Goal: Task Accomplishment & Management: Manage account settings

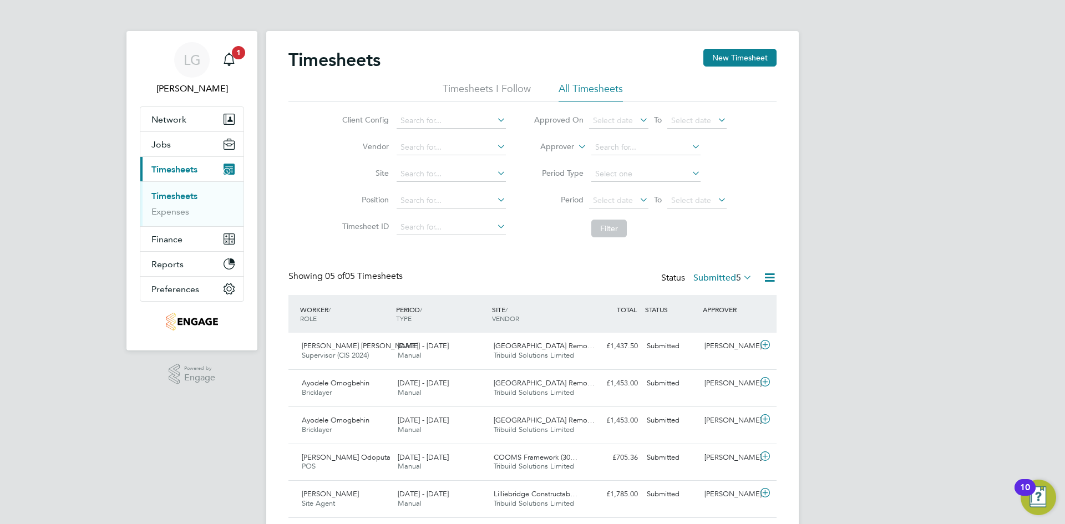
scroll to position [33, 0]
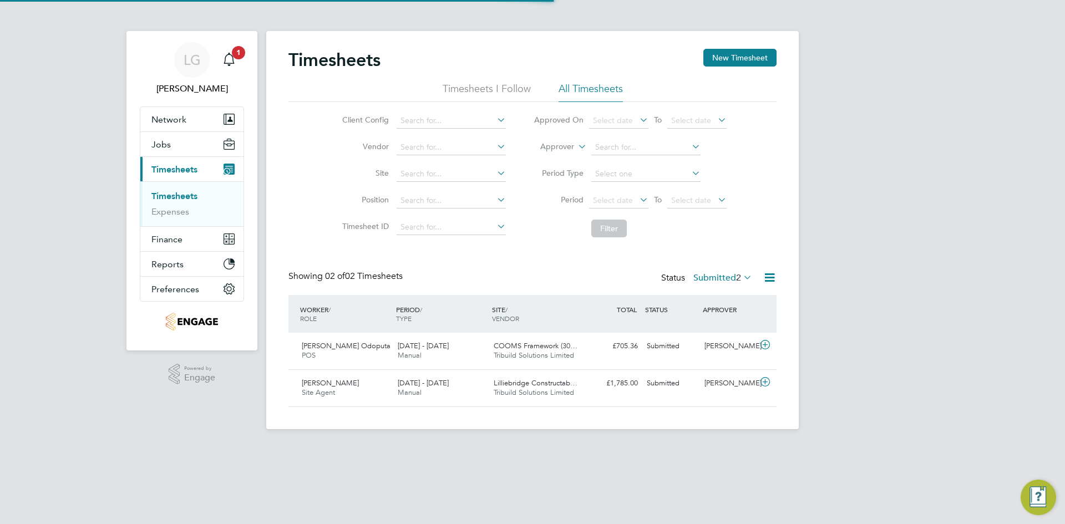
scroll to position [28, 96]
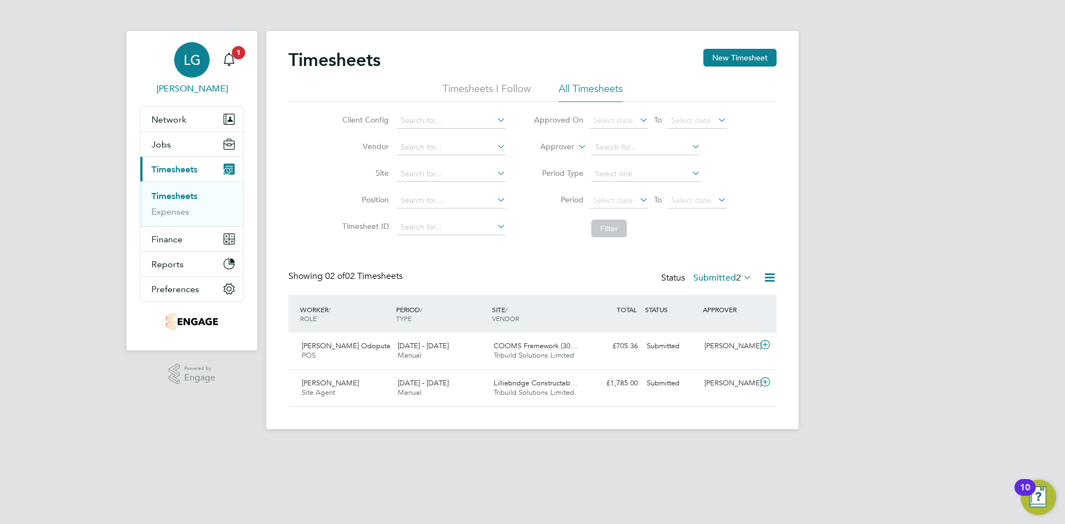
click at [241, 65] on link "LG Lee Garrity" at bounding box center [192, 68] width 104 height 53
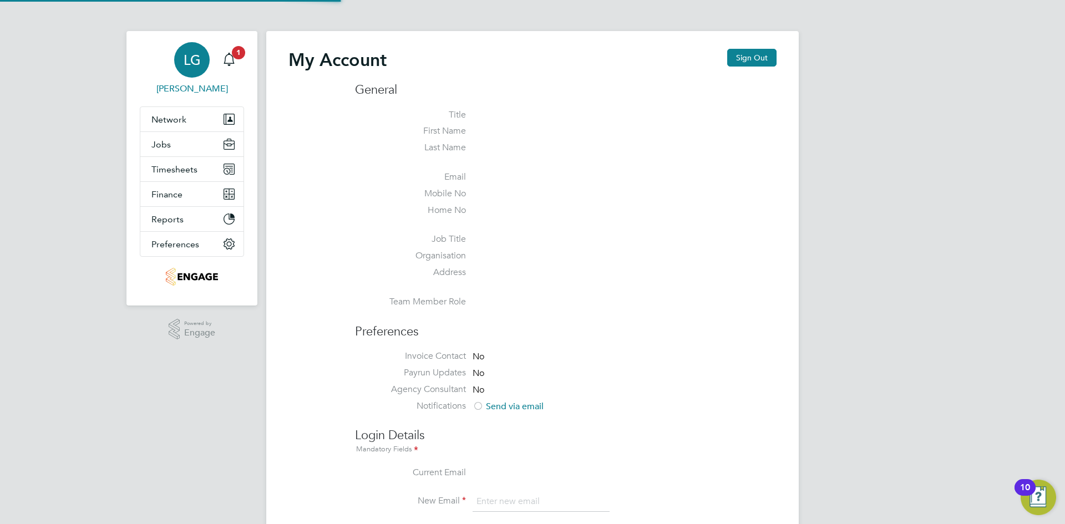
type input "lee@tribuildsolutions.com"
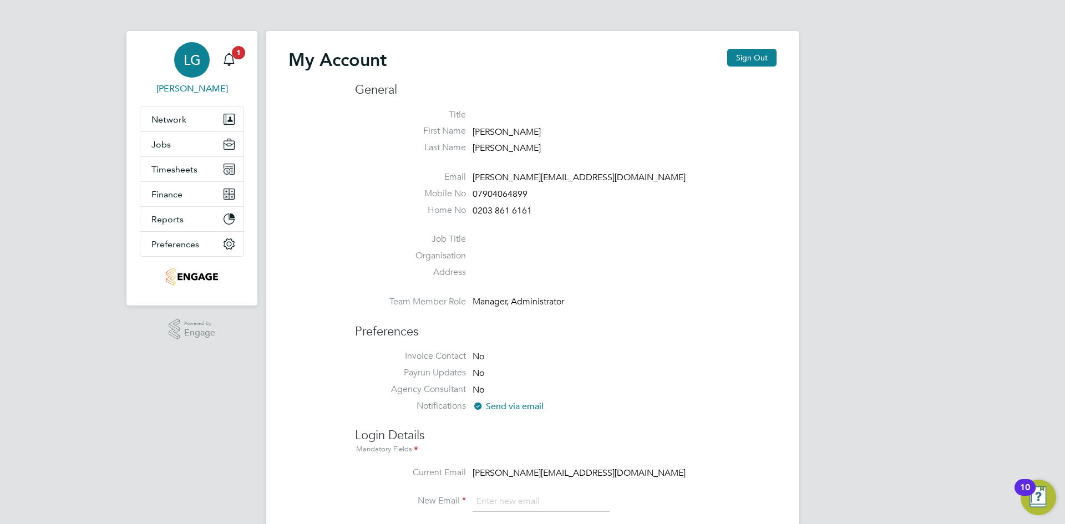
drag, startPoint x: 237, startPoint y: 50, endPoint x: 232, endPoint y: 82, distance: 32.1
click at [237, 50] on span "1" at bounding box center [238, 52] width 13 height 13
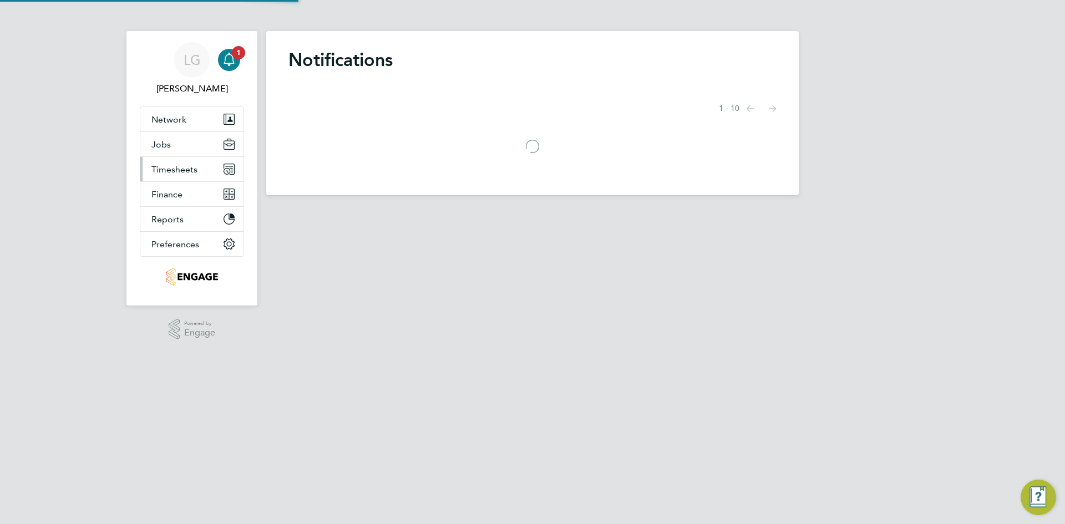
click at [183, 167] on span "Timesheets" at bounding box center [174, 169] width 46 height 11
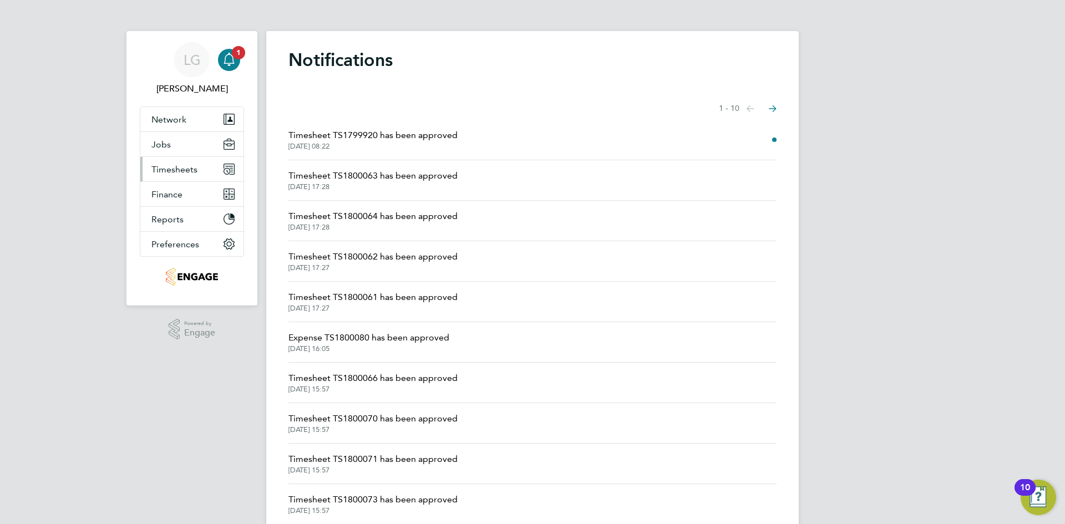
click at [181, 170] on span "Timesheets" at bounding box center [174, 169] width 46 height 11
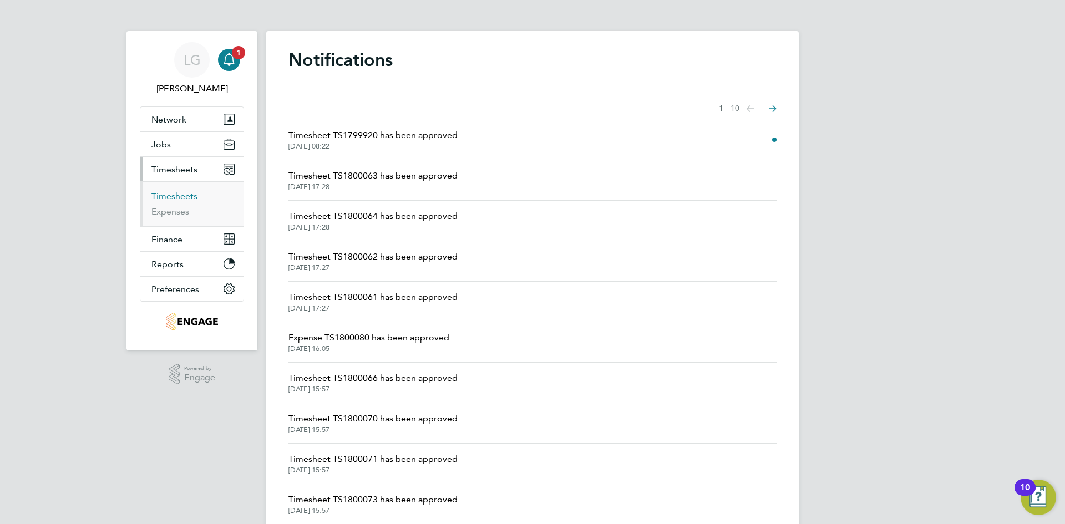
click at [179, 195] on link "Timesheets" at bounding box center [174, 196] width 46 height 11
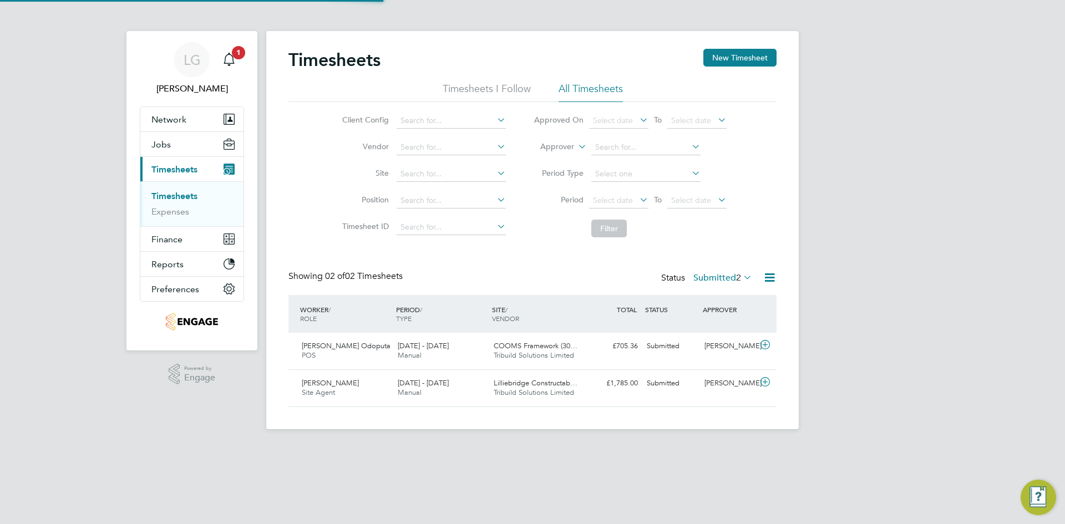
scroll to position [28, 96]
click at [717, 276] on label "Submitted 2" at bounding box center [722, 277] width 59 height 11
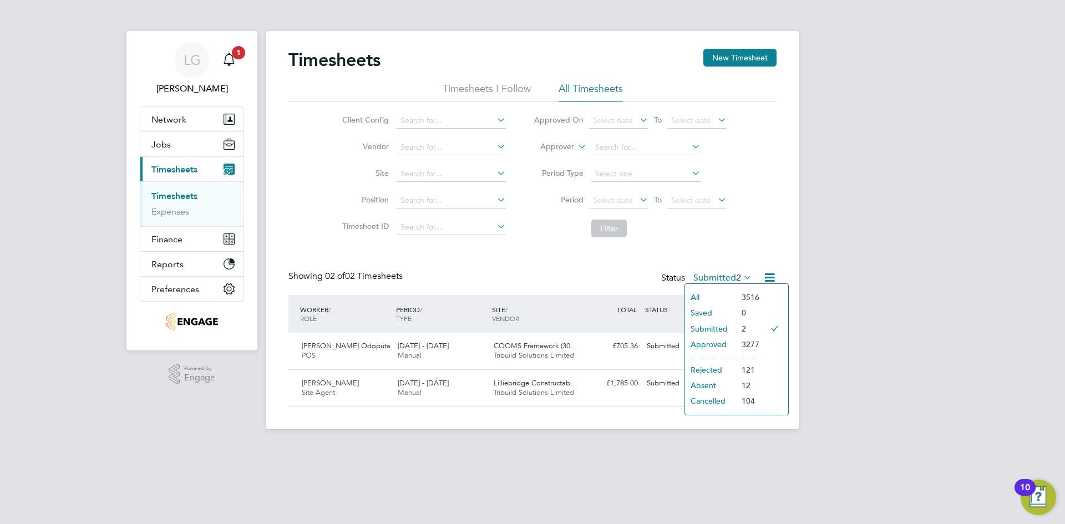
click at [721, 344] on li "Approved" at bounding box center [710, 345] width 51 height 16
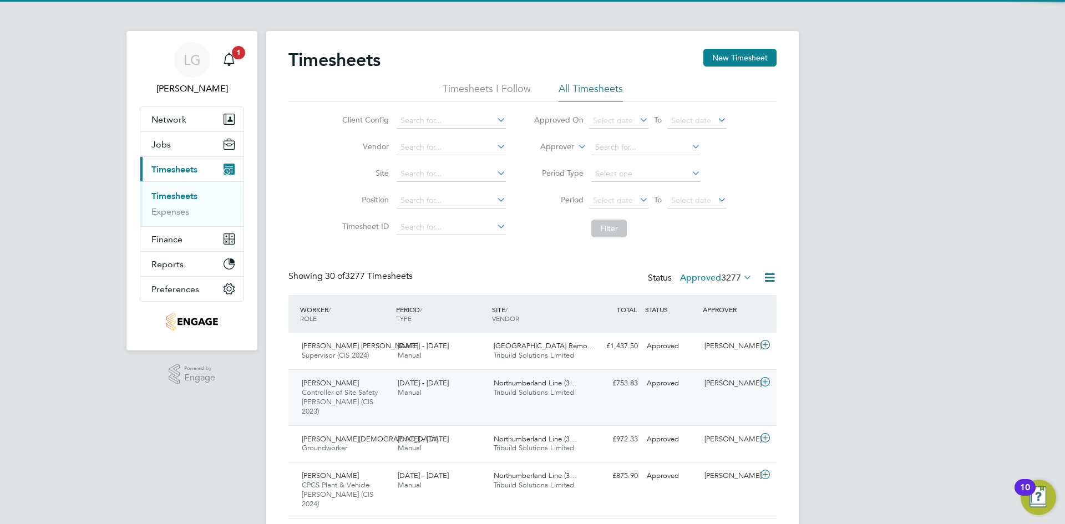
scroll to position [0, 0]
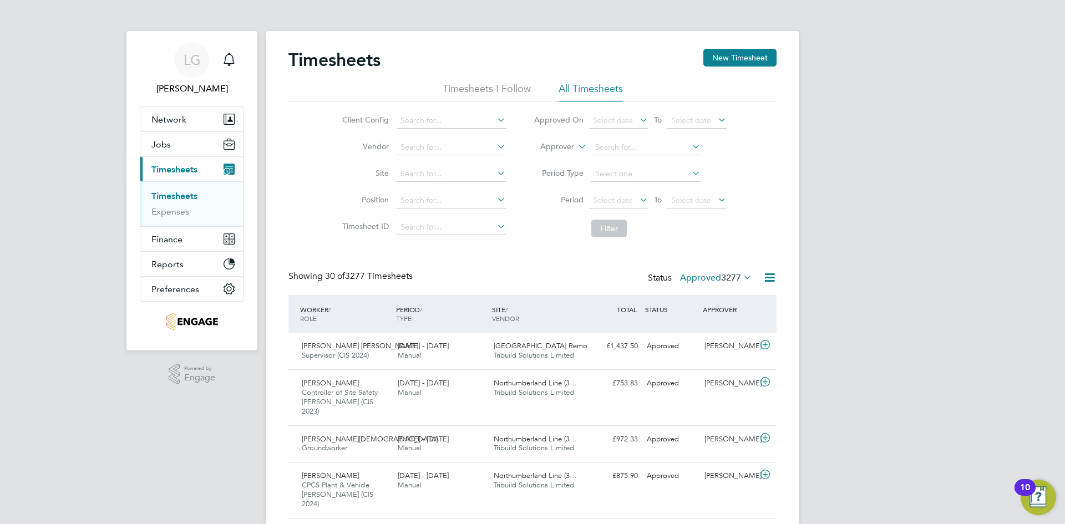
click at [191, 192] on link "Timesheets" at bounding box center [174, 196] width 46 height 11
click at [169, 195] on link "Timesheets" at bounding box center [174, 196] width 46 height 11
click at [730, 273] on span "3277" at bounding box center [731, 277] width 20 height 11
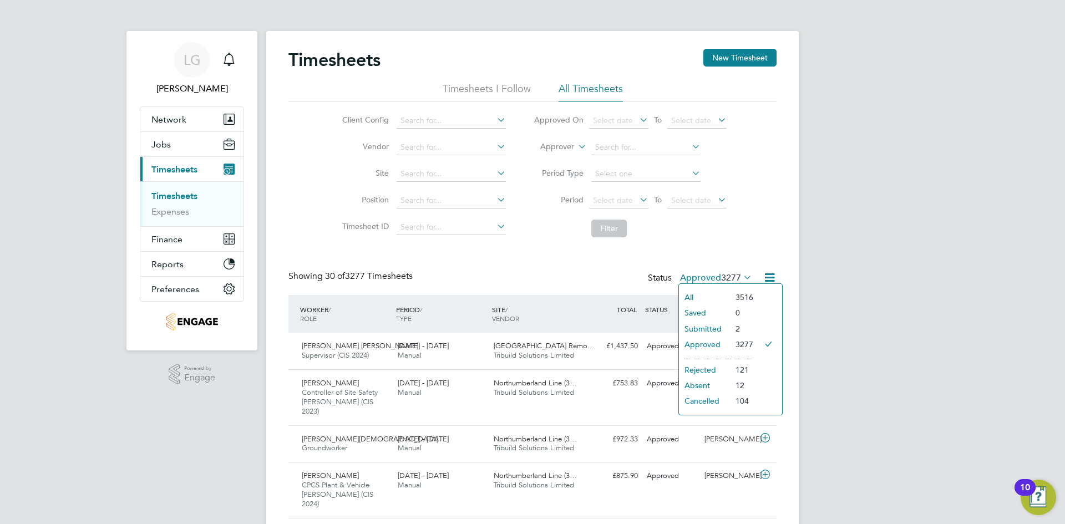
click at [720, 327] on li "Submitted" at bounding box center [704, 329] width 51 height 16
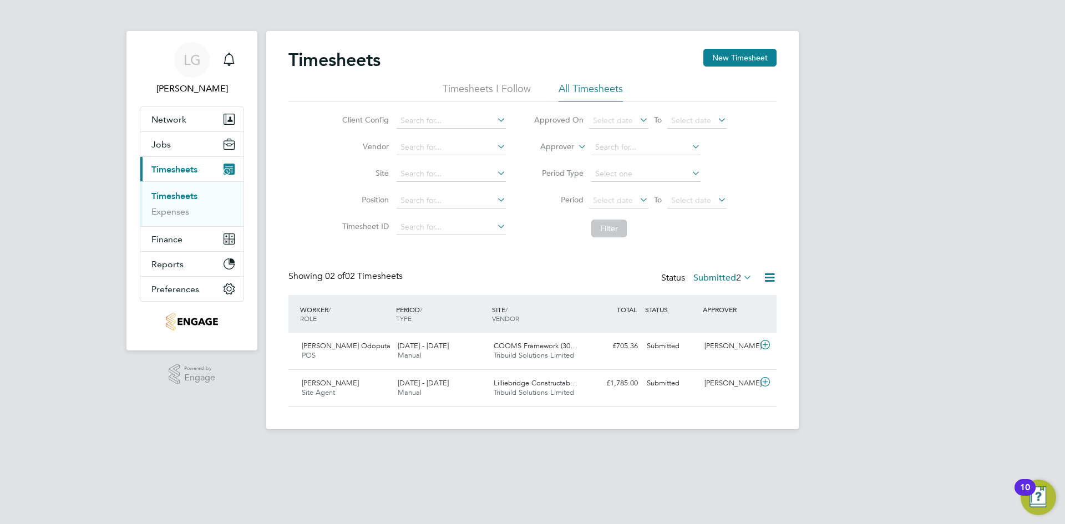
click at [893, 310] on div "LG Lee Garrity Notifications Applications: Network Team Members Businesses Site…" at bounding box center [532, 223] width 1065 height 447
